Goal: Register for event/course

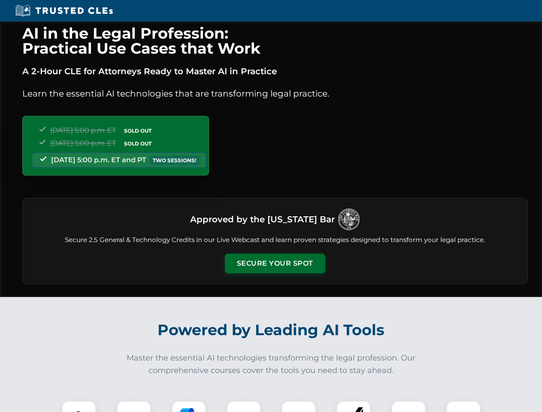
click at [275, 264] on button "Secure Your Spot" at bounding box center [275, 264] width 100 height 20
click at [79, 407] on img at bounding box center [79, 418] width 25 height 25
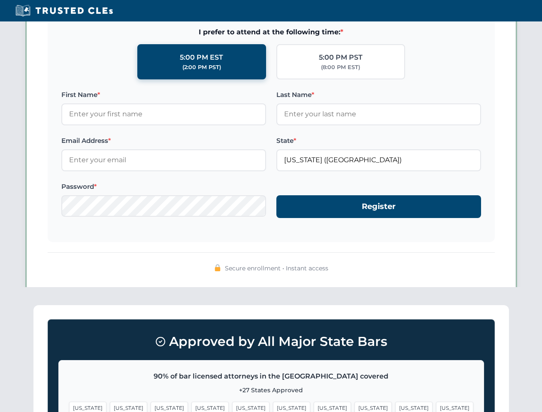
click at [314, 407] on span "[US_STATE]" at bounding box center [332, 408] width 37 height 12
click at [395, 407] on span "[US_STATE]" at bounding box center [413, 408] width 37 height 12
